Goal: Navigation & Orientation: Find specific page/section

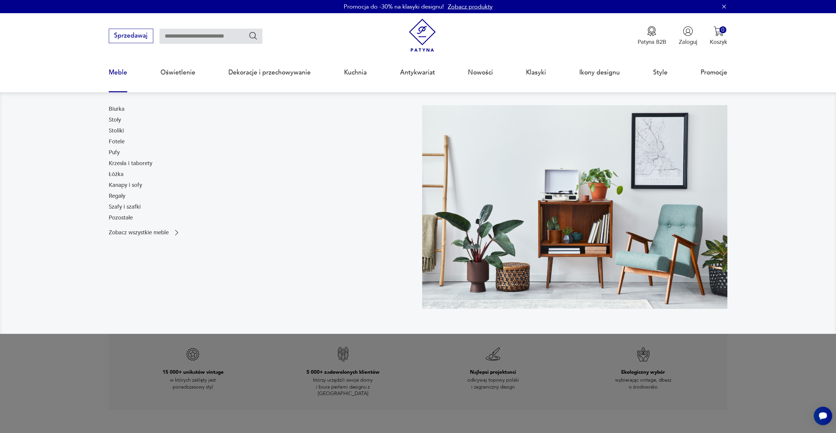
click at [113, 196] on link "Regały" at bounding box center [117, 196] width 16 height 8
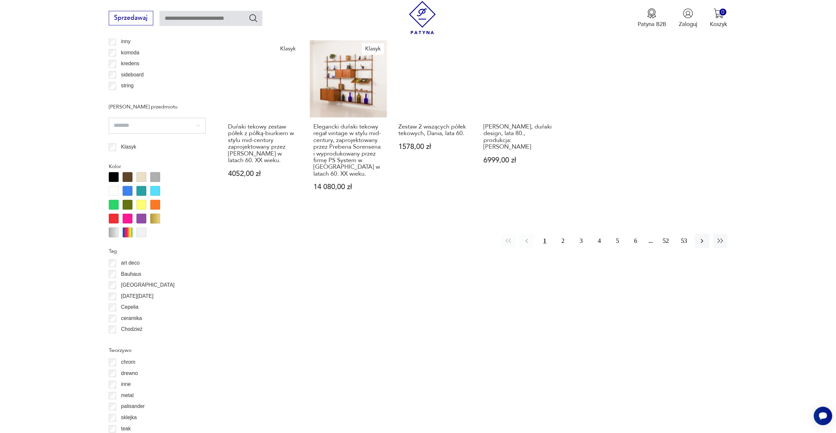
scroll to position [647, 0]
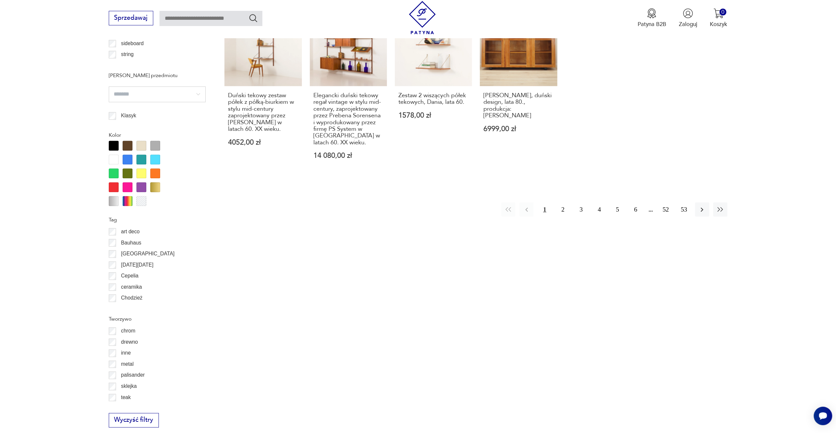
click at [700, 206] on icon "button" at bounding box center [702, 210] width 8 height 8
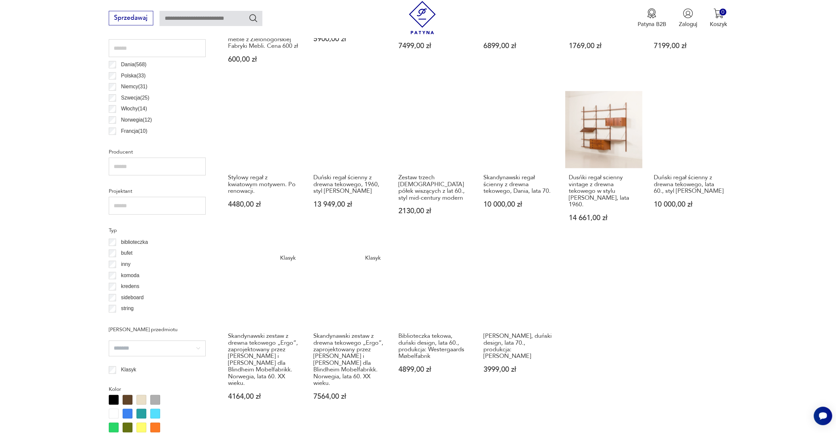
scroll to position [591, 0]
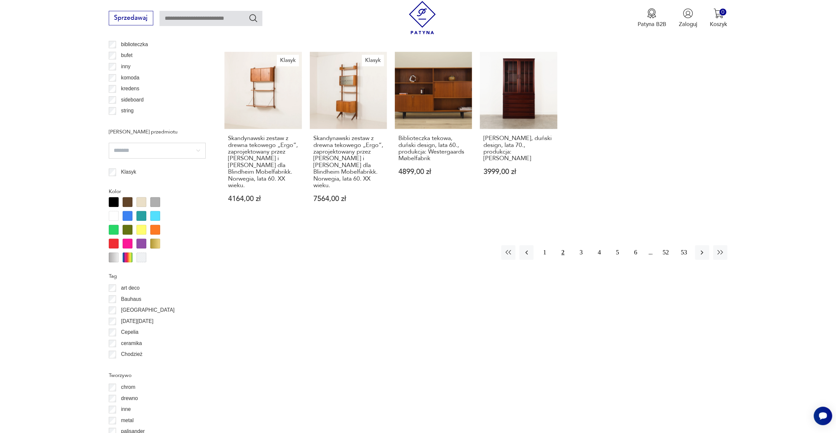
click at [586, 245] on button "3" at bounding box center [581, 252] width 14 height 14
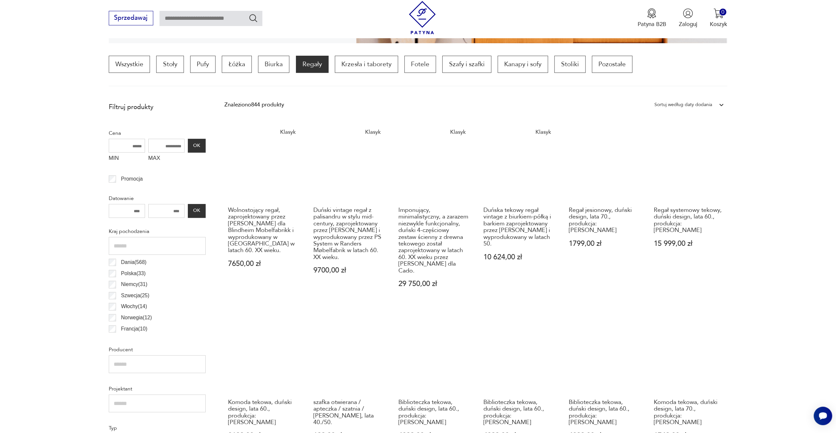
scroll to position [459, 0]
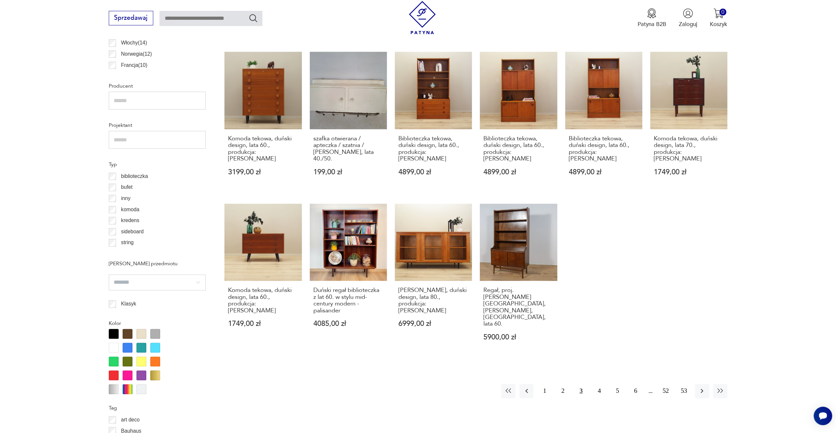
click at [599, 384] on button "4" at bounding box center [599, 391] width 14 height 14
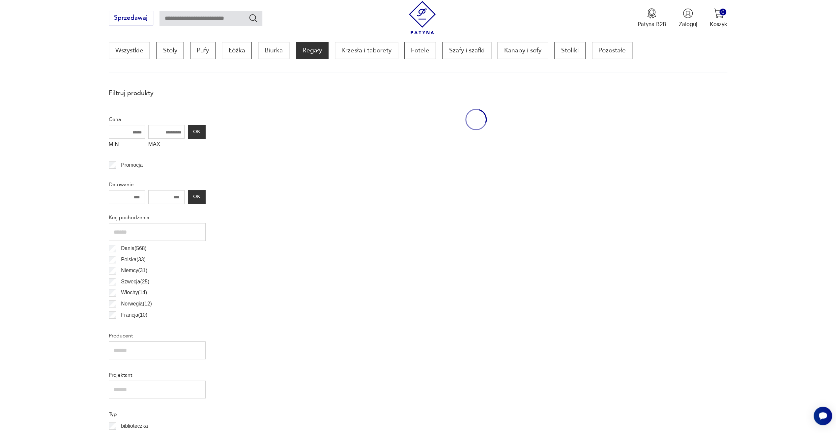
scroll to position [196, 0]
